Goal: Transaction & Acquisition: Obtain resource

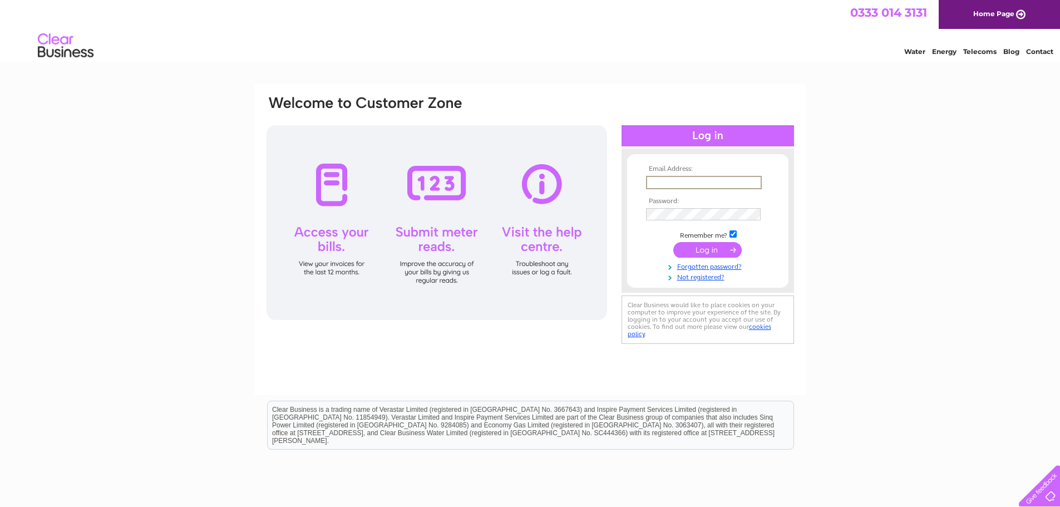
click at [656, 179] on input "text" at bounding box center [704, 182] width 116 height 13
type input "[PERSON_NAME][EMAIL_ADDRESS][PERSON_NAME][DOMAIN_NAME]"
click at [673, 242] on input "submit" at bounding box center [707, 250] width 68 height 16
click at [704, 252] on input "submit" at bounding box center [707, 250] width 68 height 16
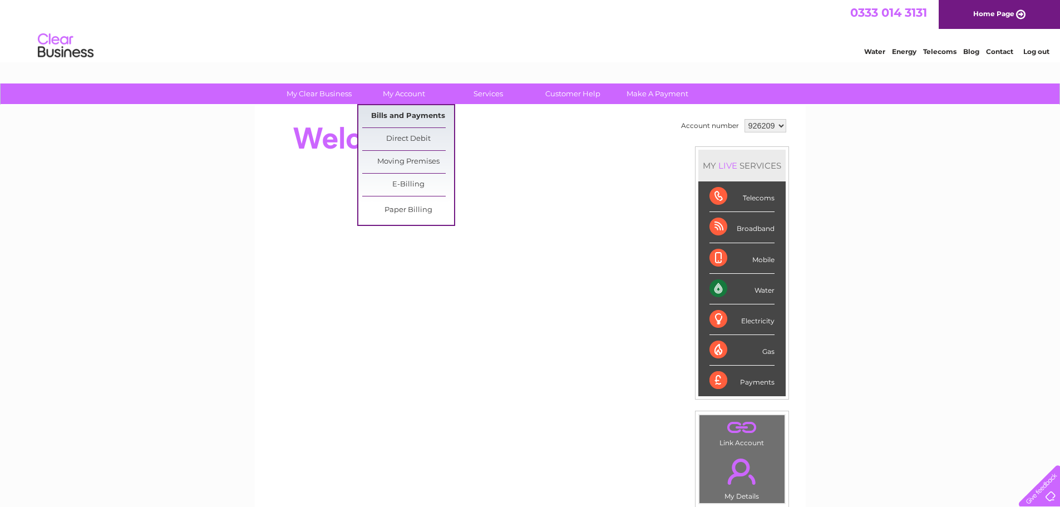
click at [405, 116] on link "Bills and Payments" at bounding box center [408, 116] width 92 height 22
click at [417, 119] on link "Bills and Payments" at bounding box center [408, 116] width 92 height 22
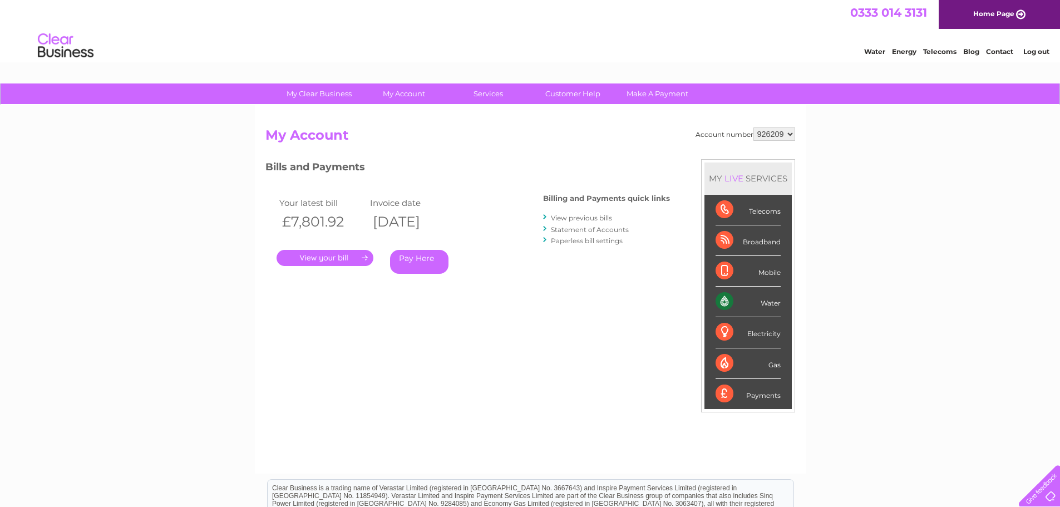
click at [342, 260] on link "." at bounding box center [325, 258] width 97 height 16
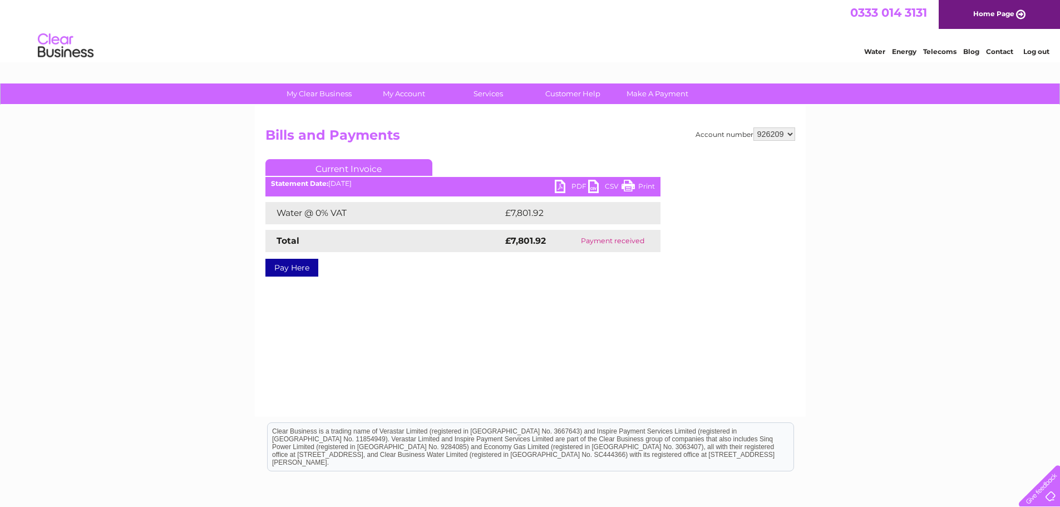
click at [576, 185] on link "PDF" at bounding box center [571, 188] width 33 height 16
